Goal: Information Seeking & Learning: Learn about a topic

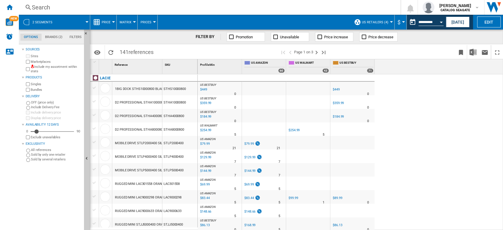
scroll to position [196, 0]
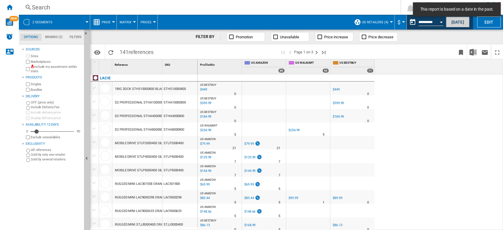
click at [458, 20] on button "[DATE]" at bounding box center [458, 22] width 24 height 11
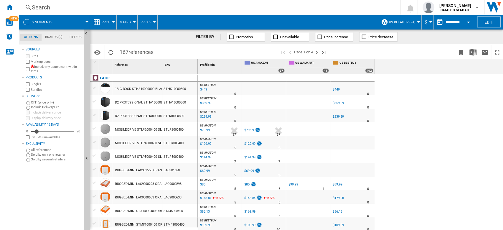
click at [43, 61] on label "Marketplaces" at bounding box center [56, 62] width 51 height 4
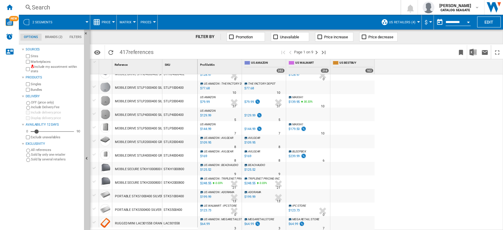
scroll to position [529, 0]
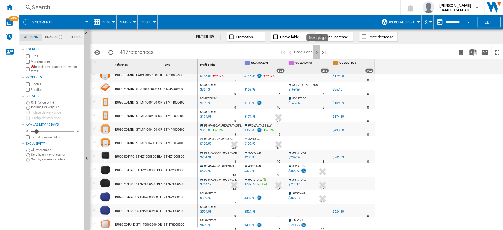
click at [318, 54] on ng-md-icon "Next page" at bounding box center [316, 52] width 7 height 7
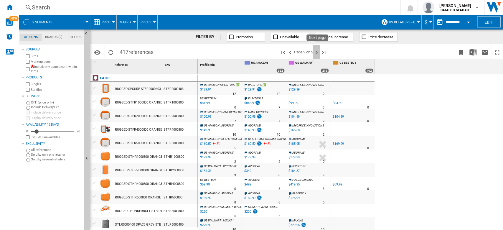
click at [318, 53] on ng-md-icon "Next page" at bounding box center [316, 52] width 7 height 7
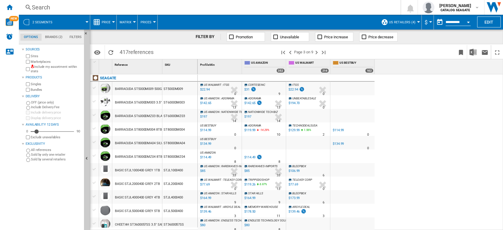
click at [60, 5] on div "Search" at bounding box center [209, 7] width 354 height 8
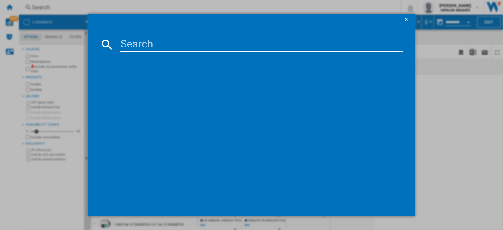
click at [134, 44] on input at bounding box center [262, 44] width 284 height 14
click at [136, 47] on input at bounding box center [262, 44] width 284 height 14
type input "ST28000NT000"
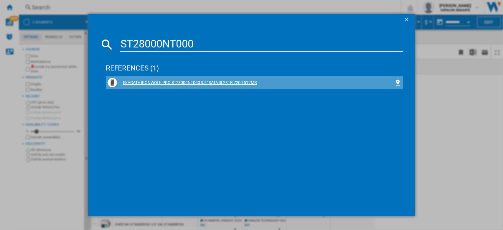
click at [241, 80] on div "SEAGATE IRONWOLF PRO ST28000NT000 3.5" SATA III 28TB 7200 512MB" at bounding box center [256, 83] width 278 height 6
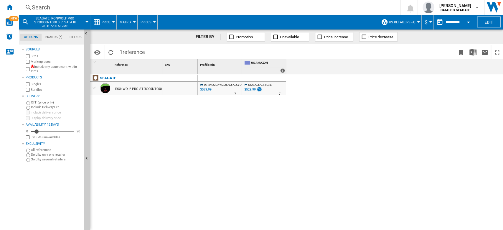
click at [115, 21] on md-menu "Price Price Price Matrix Price Ranking Analytics Base 100 Shared references Cov…" at bounding box center [103, 22] width 27 height 15
click at [108, 23] on span "Price" at bounding box center [106, 22] width 9 height 4
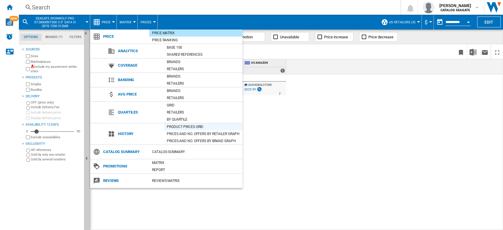
click at [189, 128] on div "Product prices grid" at bounding box center [203, 127] width 79 height 6
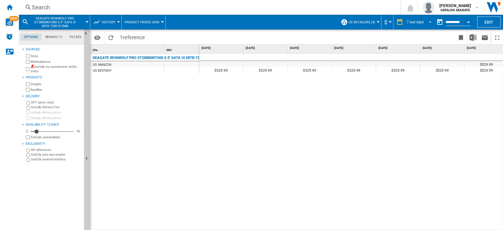
click at [415, 23] on div "7 last days" at bounding box center [415, 22] width 17 height 4
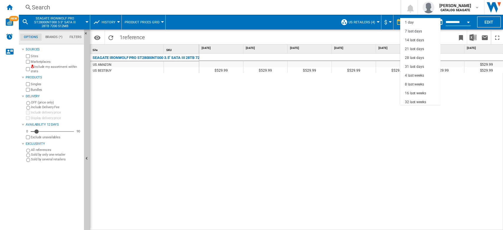
scroll to position [9, 0]
click at [418, 84] on div "16 last weeks" at bounding box center [415, 84] width 21 height 5
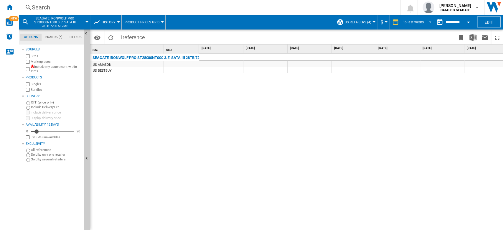
click at [411, 22] on div "16 last weeks" at bounding box center [413, 22] width 21 height 4
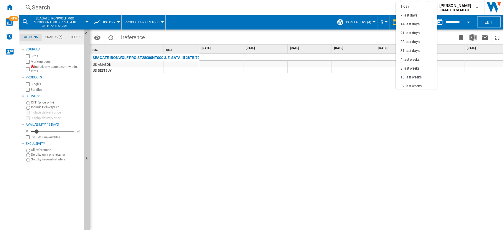
scroll to position [37, 0]
click at [414, 15] on div "31 last days" at bounding box center [410, 13] width 19 height 5
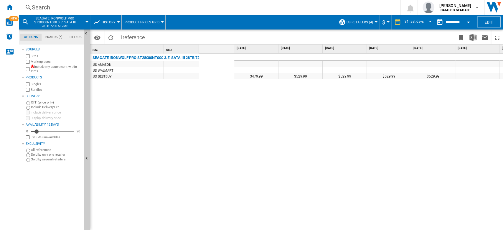
scroll to position [0, 1111]
click at [419, 22] on div "31 last days" at bounding box center [414, 22] width 19 height 4
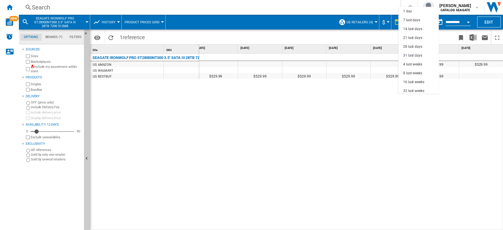
scroll to position [33, 0]
click at [463, 116] on md-backdrop at bounding box center [251, 115] width 503 height 230
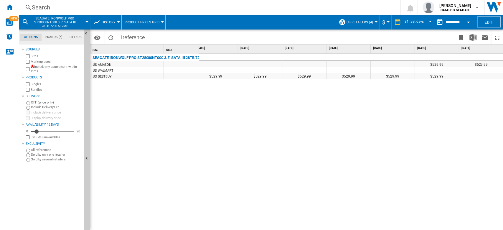
click at [109, 22] on span "History" at bounding box center [109, 22] width 14 height 4
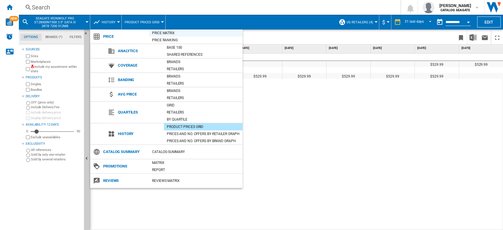
click at [168, 33] on div "Price Matrix" at bounding box center [195, 33] width 93 height 6
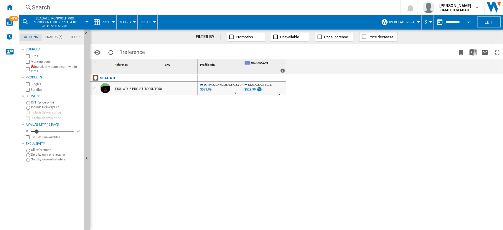
drag, startPoint x: 116, startPoint y: 88, endPoint x: 158, endPoint y: 88, distance: 42.5
click at [158, 88] on div "IRONWOLF PRO ST28000NT000 3.5" SATA III 28TB 7200 512MB" at bounding box center [161, 89] width 93 height 14
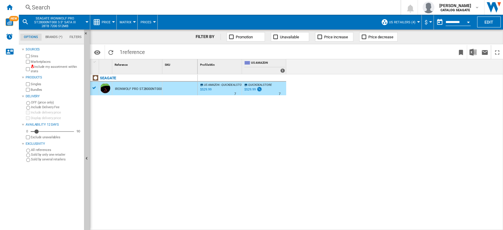
click at [180, 110] on div "SEAGATE IRONWOLF PRO ST28000NT000 3.5" SATA III 28TB 7200 512MB" at bounding box center [144, 150] width 108 height 153
click at [417, 22] on div at bounding box center [418, 21] width 3 height 1
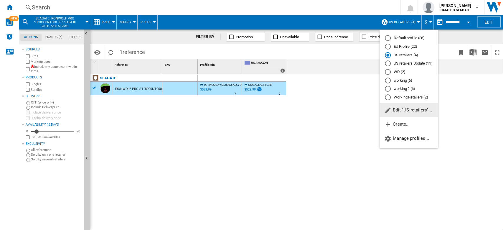
click at [464, 97] on md-backdrop at bounding box center [251, 115] width 503 height 230
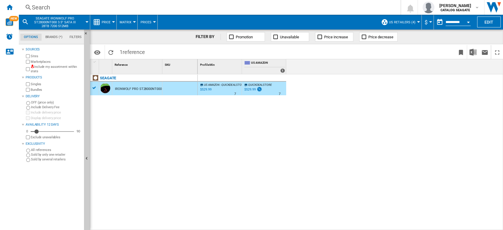
click at [104, 23] on span "Price" at bounding box center [106, 22] width 9 height 4
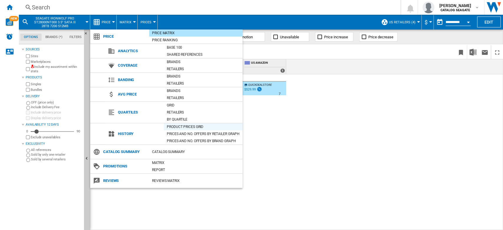
click at [190, 126] on div "Product prices grid" at bounding box center [203, 127] width 79 height 6
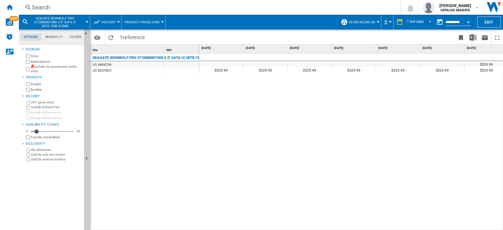
drag, startPoint x: 229, startPoint y: 227, endPoint x: 360, endPoint y: 224, distance: 130.7
click at [360, 224] on div "$529.99 $529.99 $529.99 $529.99 $529.99 $529.99 $529.99 $529.99 $529.99" at bounding box center [351, 142] width 304 height 177
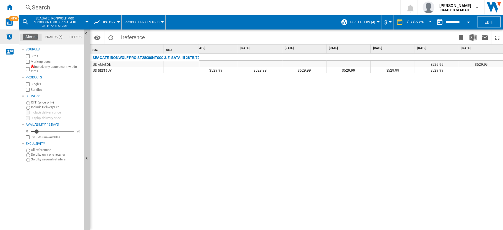
click at [9, 33] on img "Alerts" at bounding box center [9, 36] width 7 height 7
click at [11, 21] on img "WiseCard" at bounding box center [10, 22] width 8 height 8
click at [106, 23] on span "History" at bounding box center [109, 22] width 14 height 4
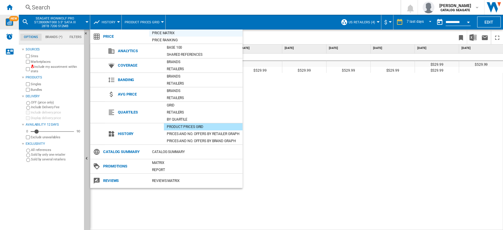
click at [168, 34] on div "Price Matrix" at bounding box center [195, 33] width 93 height 6
